Goal: Find specific page/section: Find specific page/section

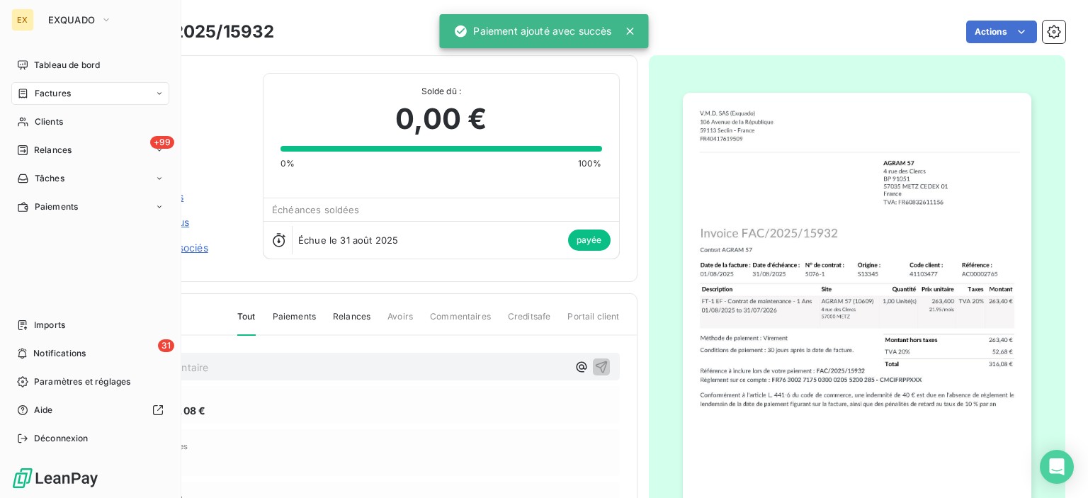
click at [30, 96] on div "Factures" at bounding box center [44, 93] width 54 height 13
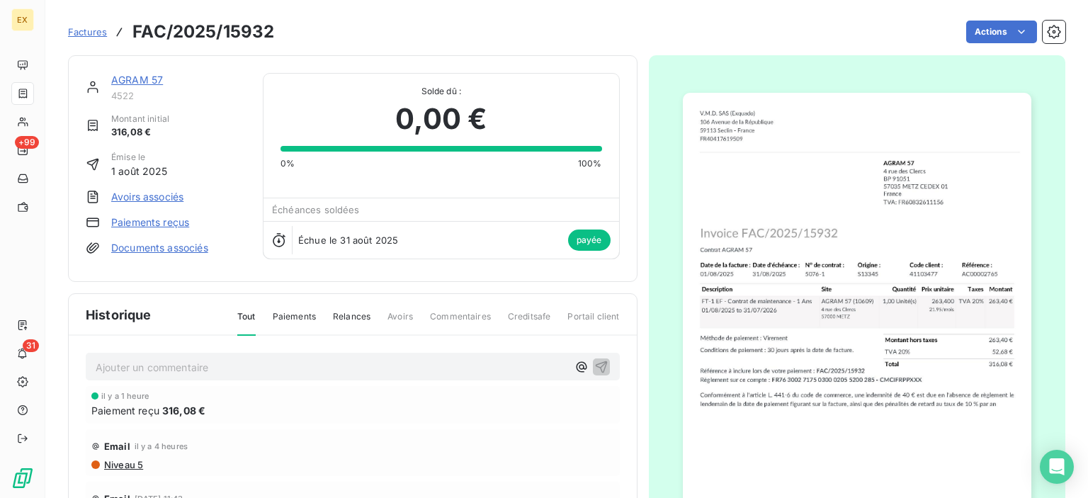
click at [95, 42] on div "Factures FAC/2025/15932" at bounding box center [171, 32] width 206 height 26
click at [90, 28] on span "Factures" at bounding box center [87, 31] width 39 height 11
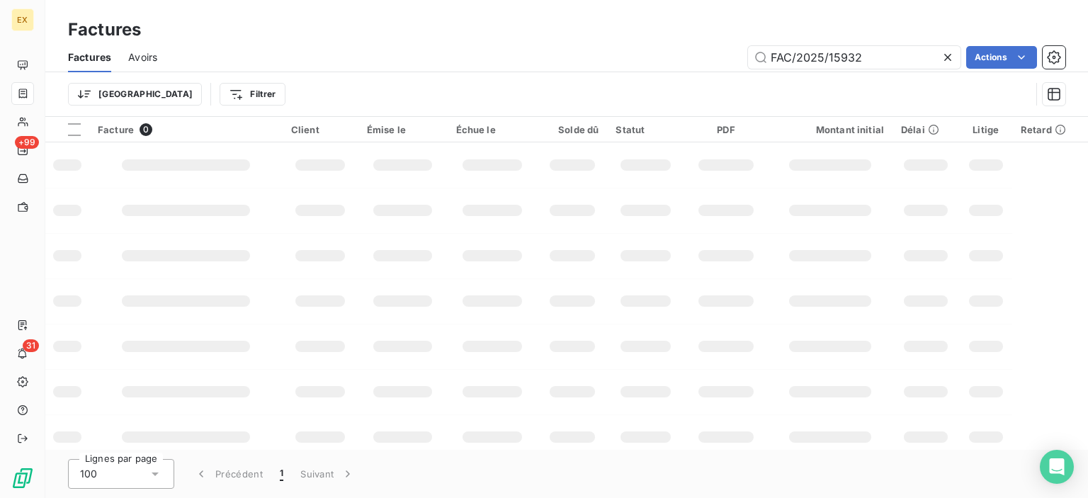
drag, startPoint x: 908, startPoint y: 59, endPoint x: 680, endPoint y: 60, distance: 228.2
click at [680, 60] on div "FAC/2025/15932 Actions" at bounding box center [619, 57] width 891 height 23
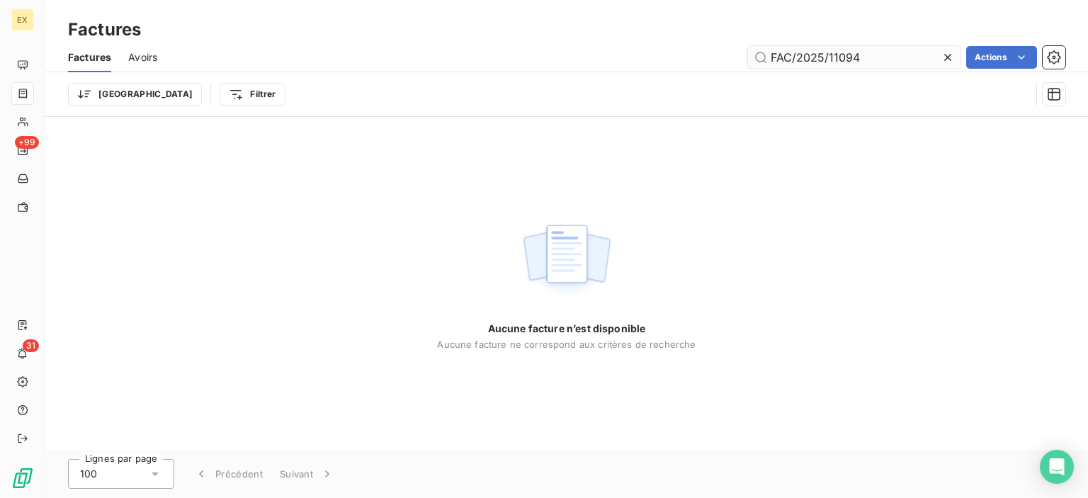
click at [769, 51] on input "FAC/2025/11094" at bounding box center [854, 57] width 213 height 23
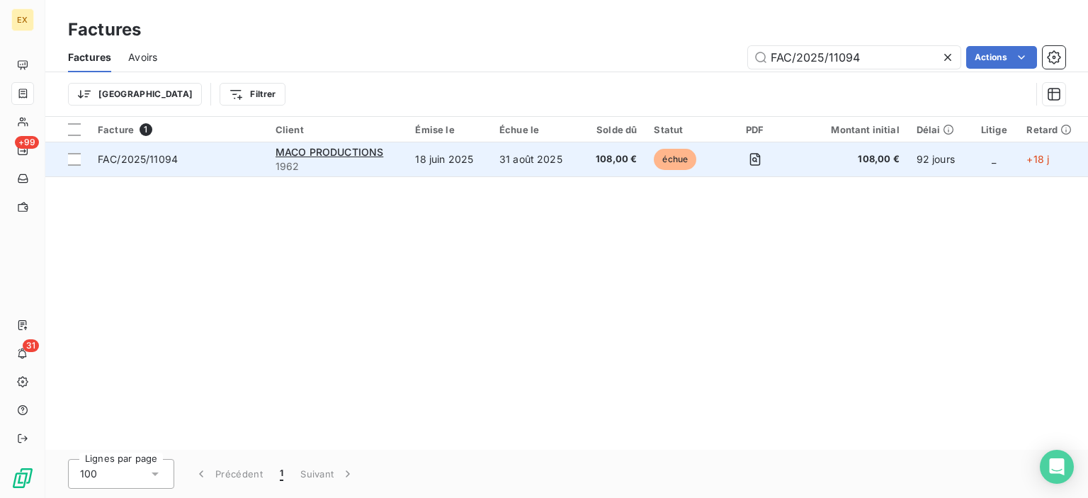
type input "FAC/2025/11094"
click at [164, 161] on span "FAC/2025/11094" at bounding box center [138, 159] width 80 height 12
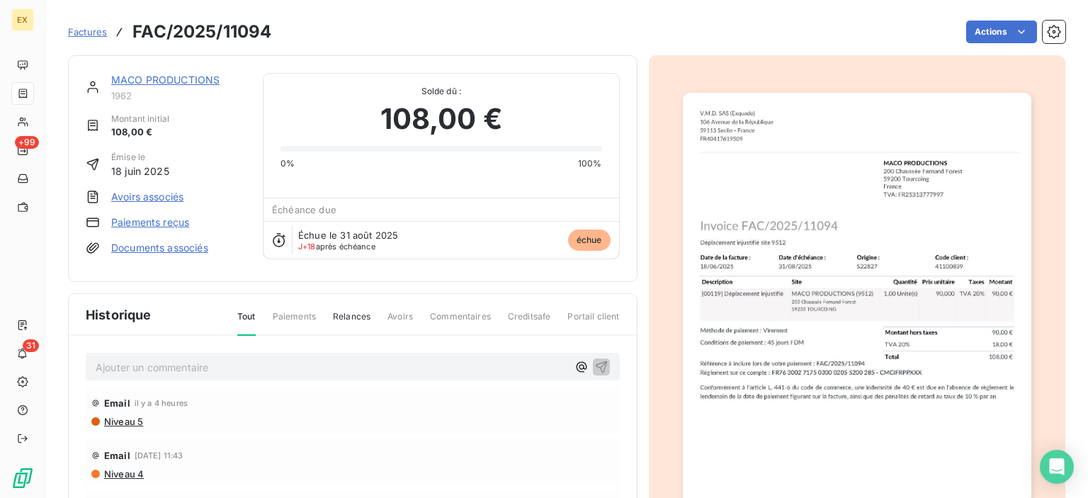
click at [161, 77] on link "MACO PRODUCTIONS" at bounding box center [165, 80] width 108 height 12
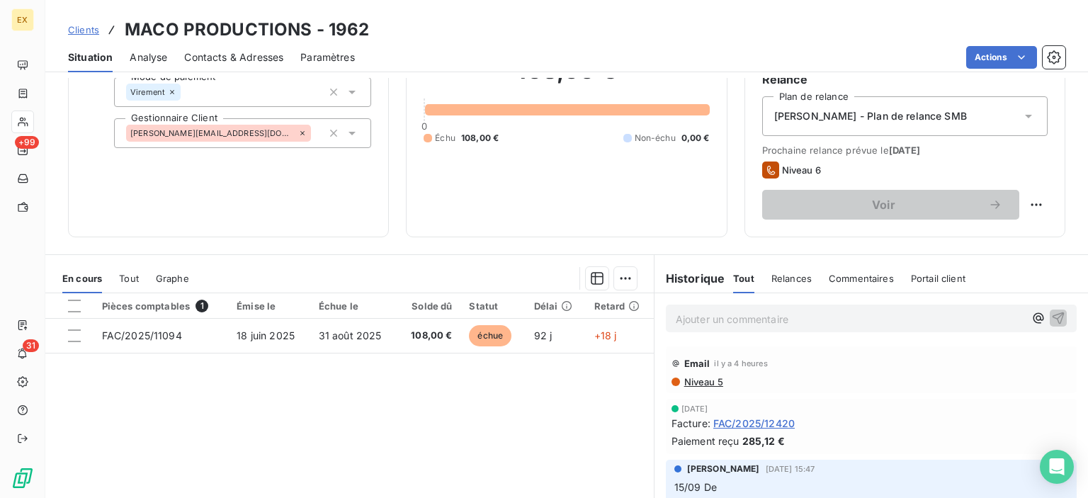
scroll to position [142, 0]
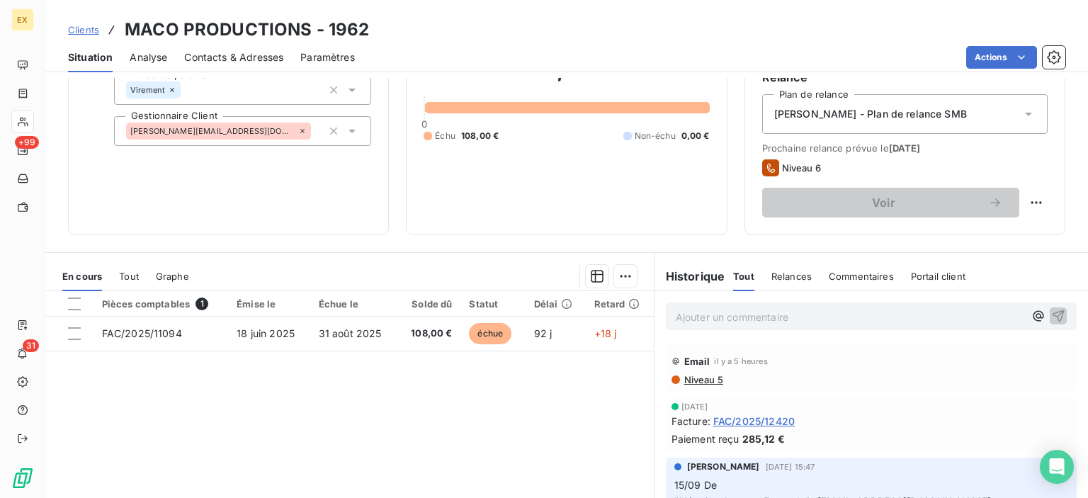
click at [735, 319] on p "Ajouter un commentaire ﻿" at bounding box center [850, 317] width 349 height 18
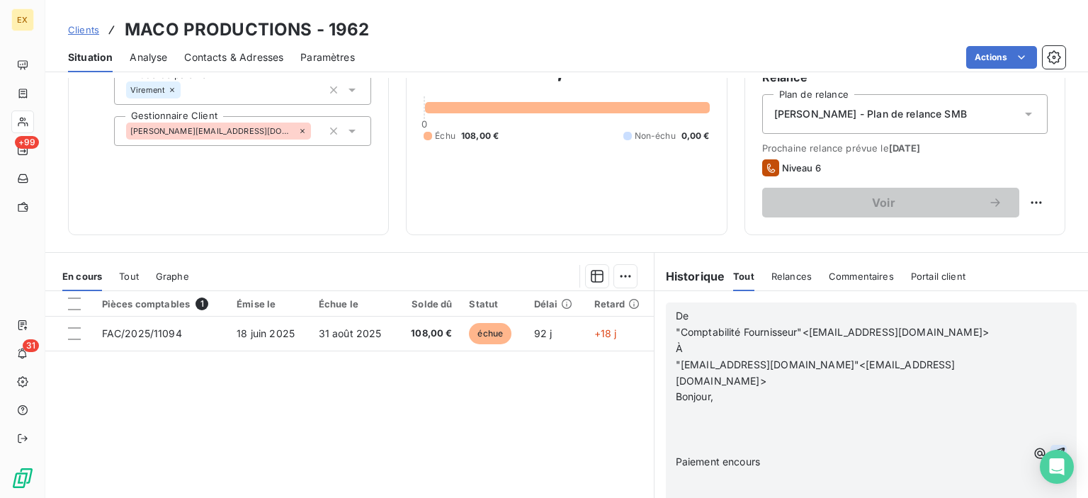
click at [1052, 450] on icon "button" at bounding box center [1059, 453] width 14 height 14
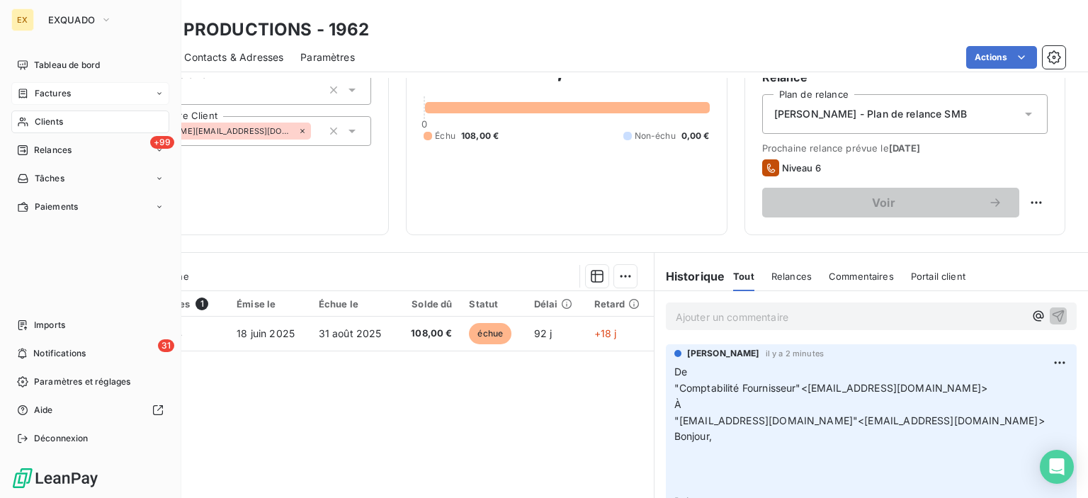
click at [23, 88] on icon at bounding box center [23, 93] width 12 height 11
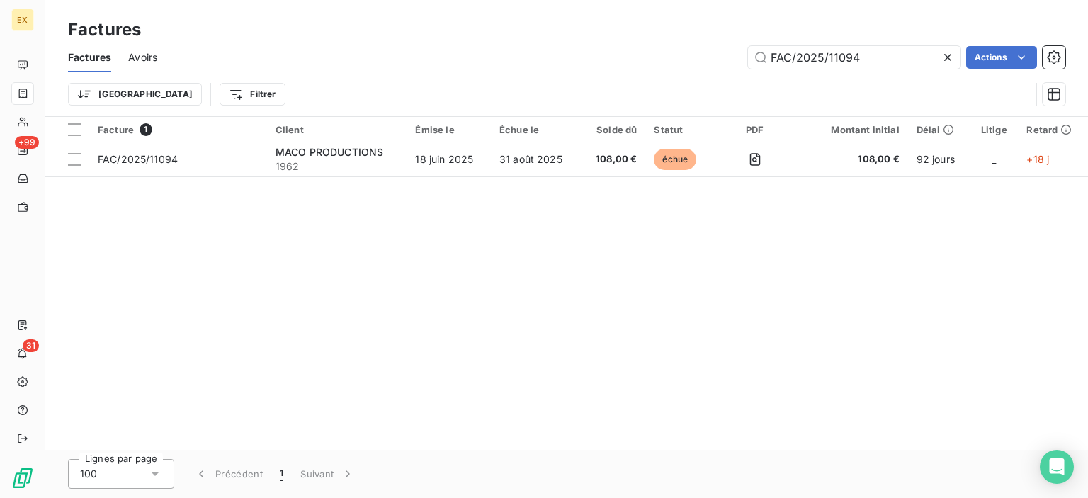
drag, startPoint x: 864, startPoint y: 52, endPoint x: 694, endPoint y: 59, distance: 170.9
click at [694, 59] on div "FAC/2025/11094 Actions" at bounding box center [619, 57] width 891 height 23
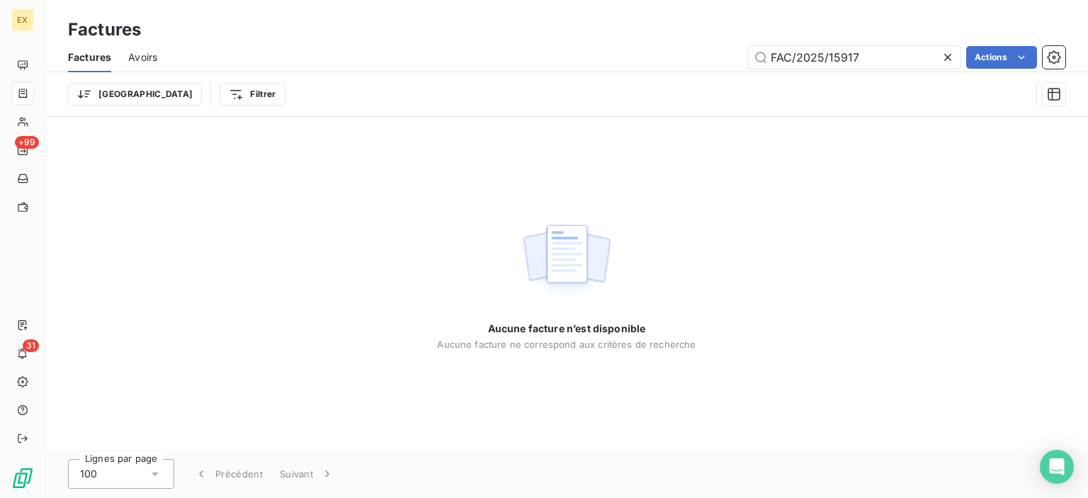
drag, startPoint x: 772, startPoint y: 54, endPoint x: 715, endPoint y: 62, distance: 57.9
click at [715, 62] on div "FAC/2025/15917 Actions" at bounding box center [619, 57] width 891 height 23
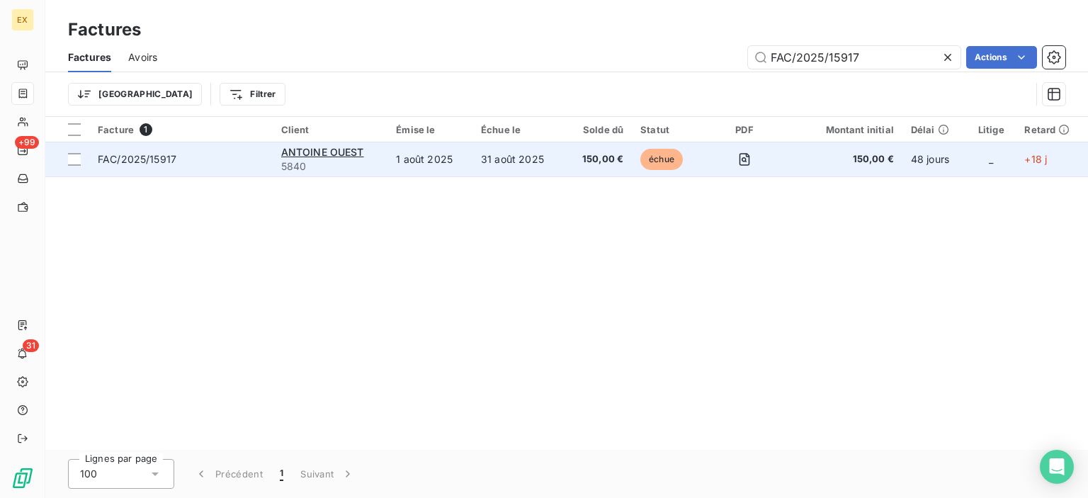
type input "FAC/2025/15917"
click at [236, 162] on span "FAC/2025/15917" at bounding box center [181, 159] width 167 height 14
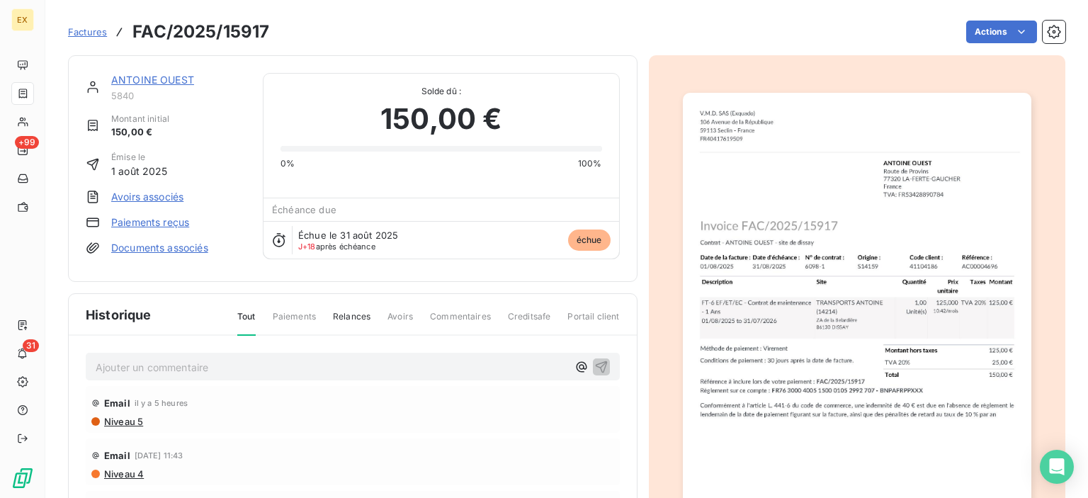
click at [174, 76] on link "ANTOINE OUEST" at bounding box center [152, 80] width 83 height 12
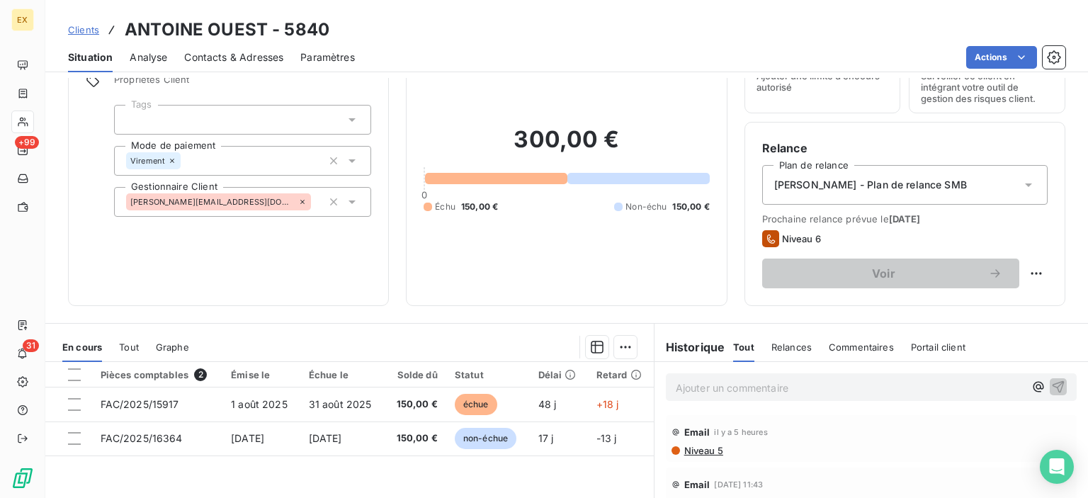
scroll to position [142, 0]
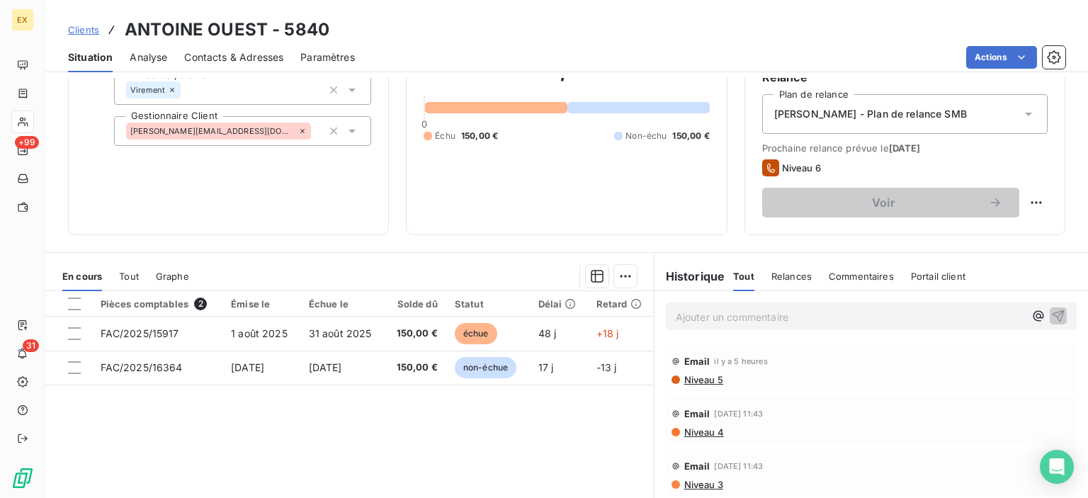
click at [731, 300] on div "Ajouter un commentaire ﻿" at bounding box center [872, 316] width 434 height 50
click at [738, 310] on p "Ajouter un commentaire ﻿" at bounding box center [850, 317] width 349 height 18
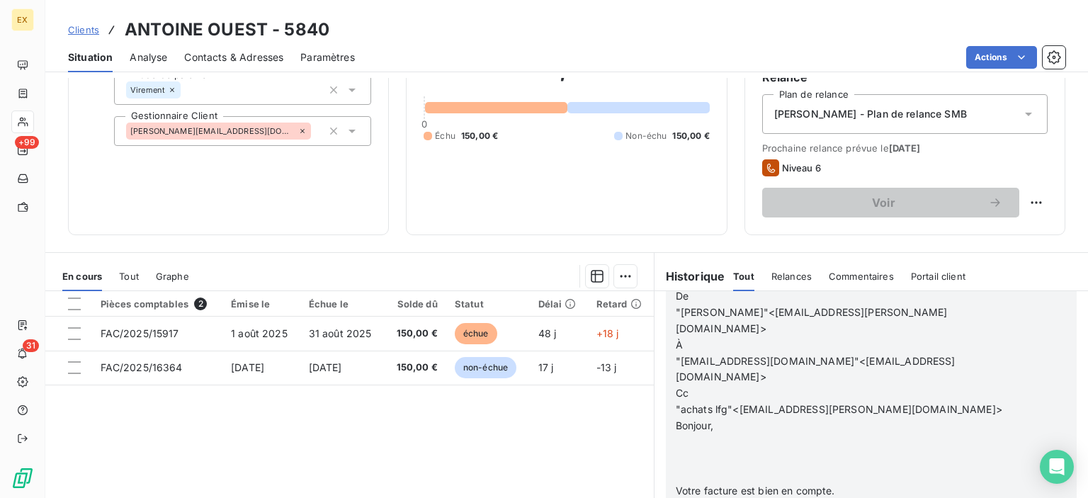
scroll to position [908, 0]
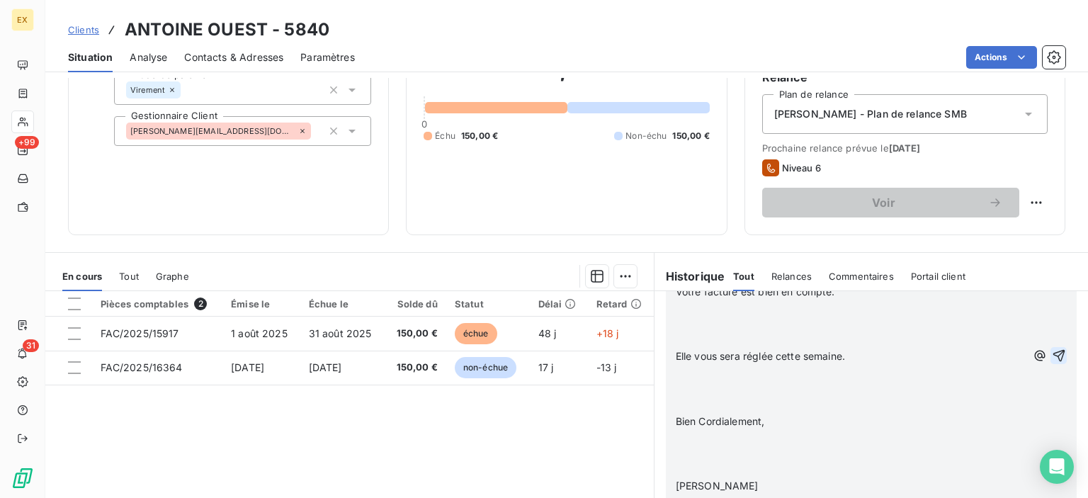
click at [1053, 350] on icon "button" at bounding box center [1059, 356] width 12 height 12
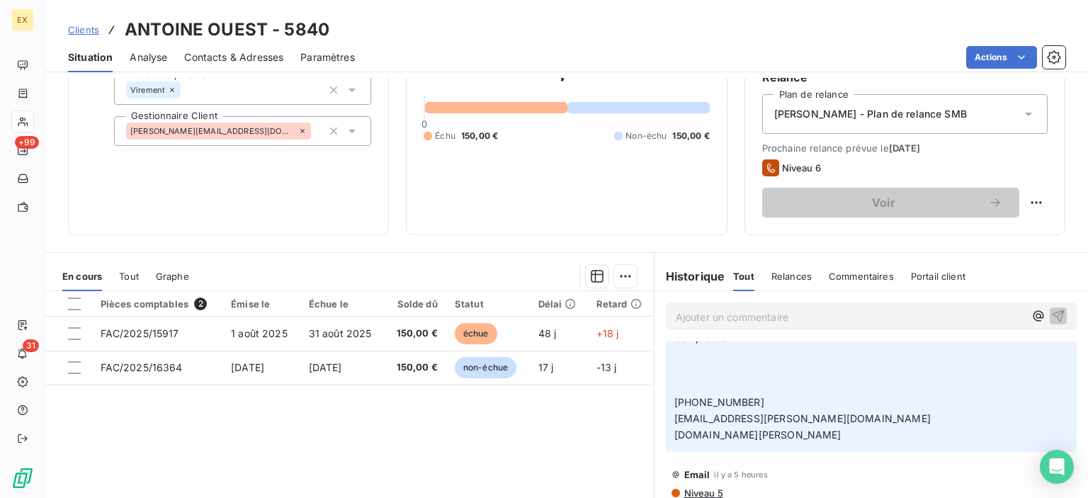
scroll to position [960, 0]
